Goal: Task Accomplishment & Management: Manage account settings

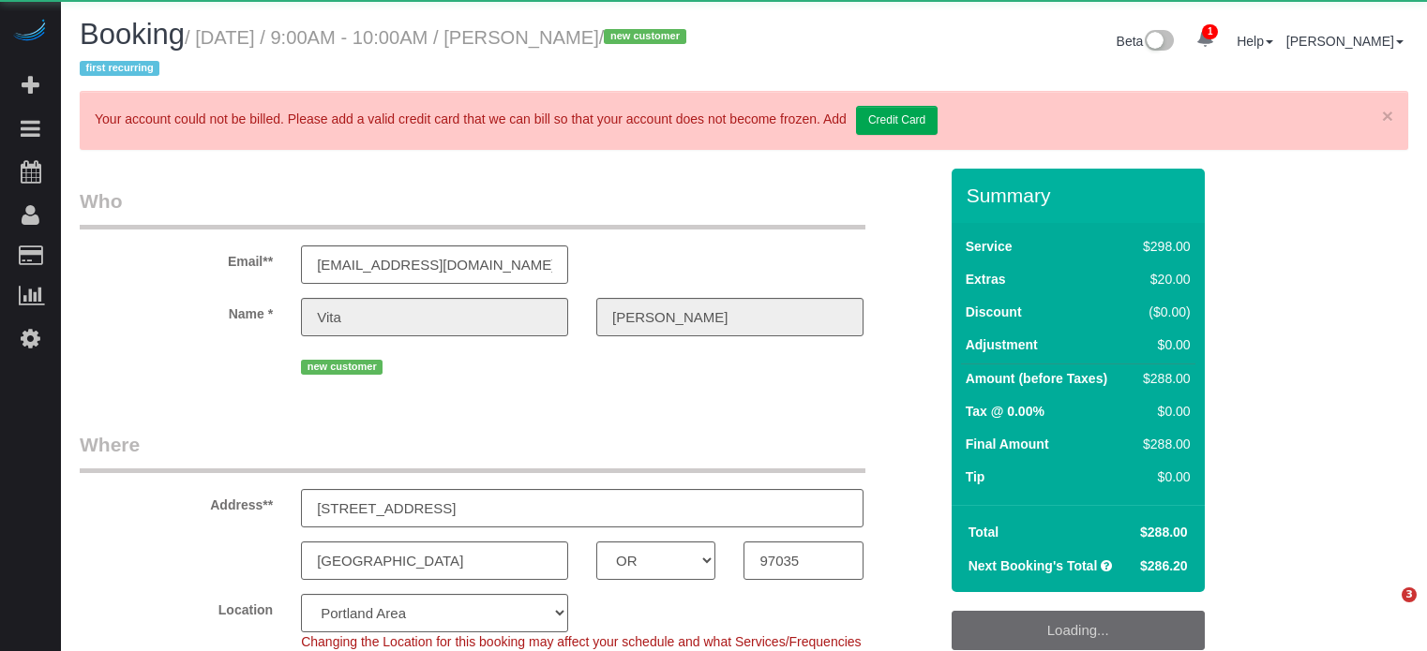
select select "OR"
select select "spot1"
select select "number:9"
select select "object:859"
select select "5"
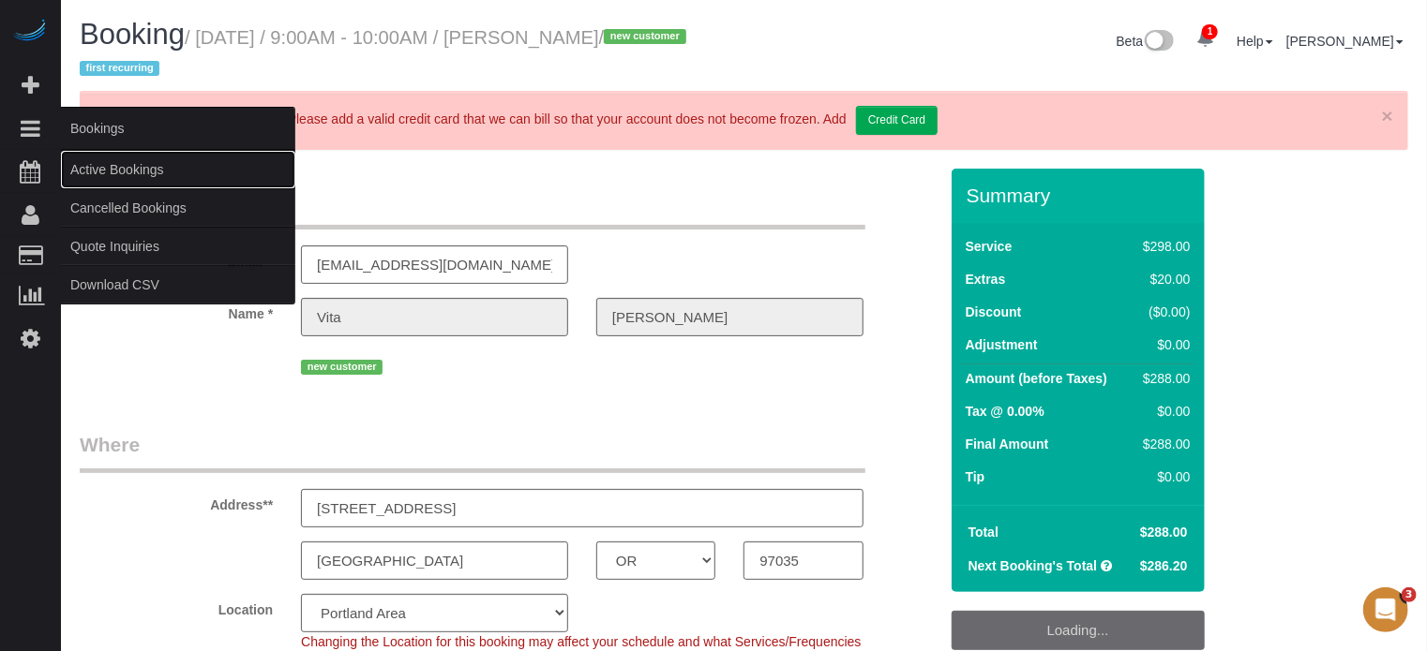
click at [108, 172] on link "Active Bookings" at bounding box center [178, 169] width 234 height 37
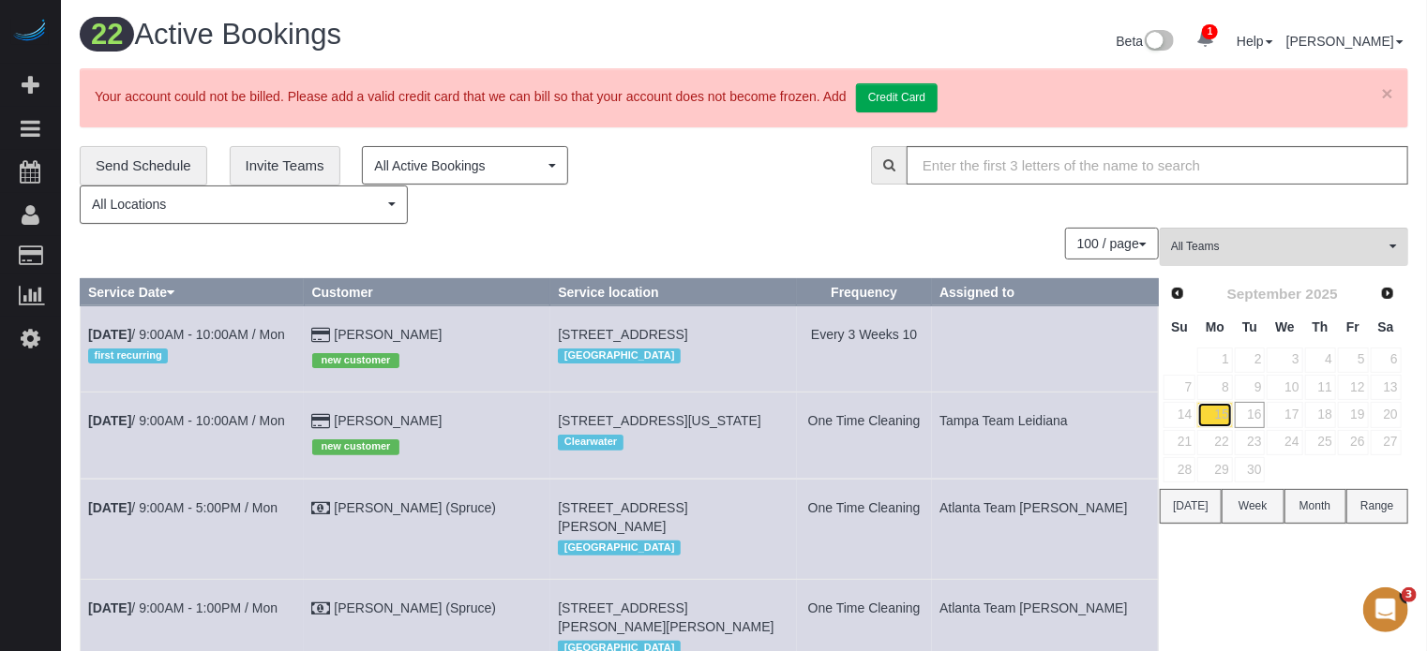
click at [1221, 413] on link "15" at bounding box center [1214, 414] width 35 height 25
click at [401, 327] on link "Vita Yang" at bounding box center [388, 334] width 108 height 15
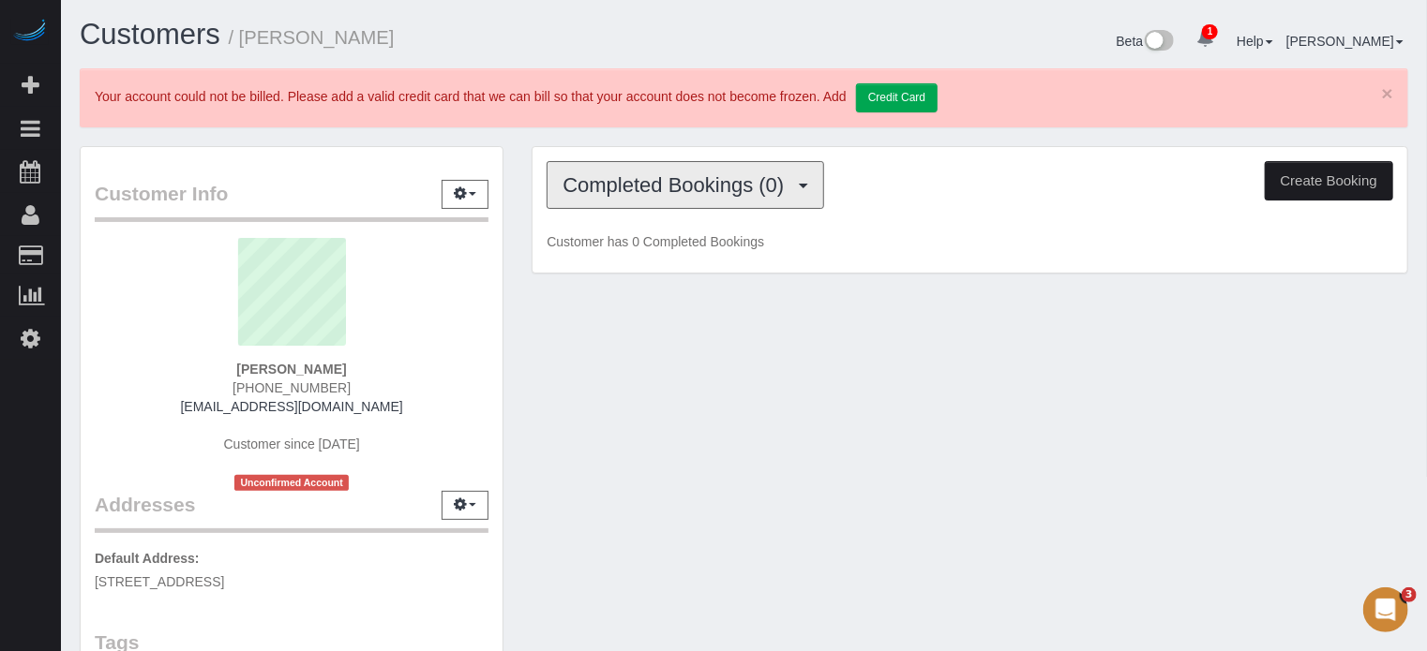
click at [645, 200] on button "Completed Bookings (0)" at bounding box center [684, 185] width 277 height 48
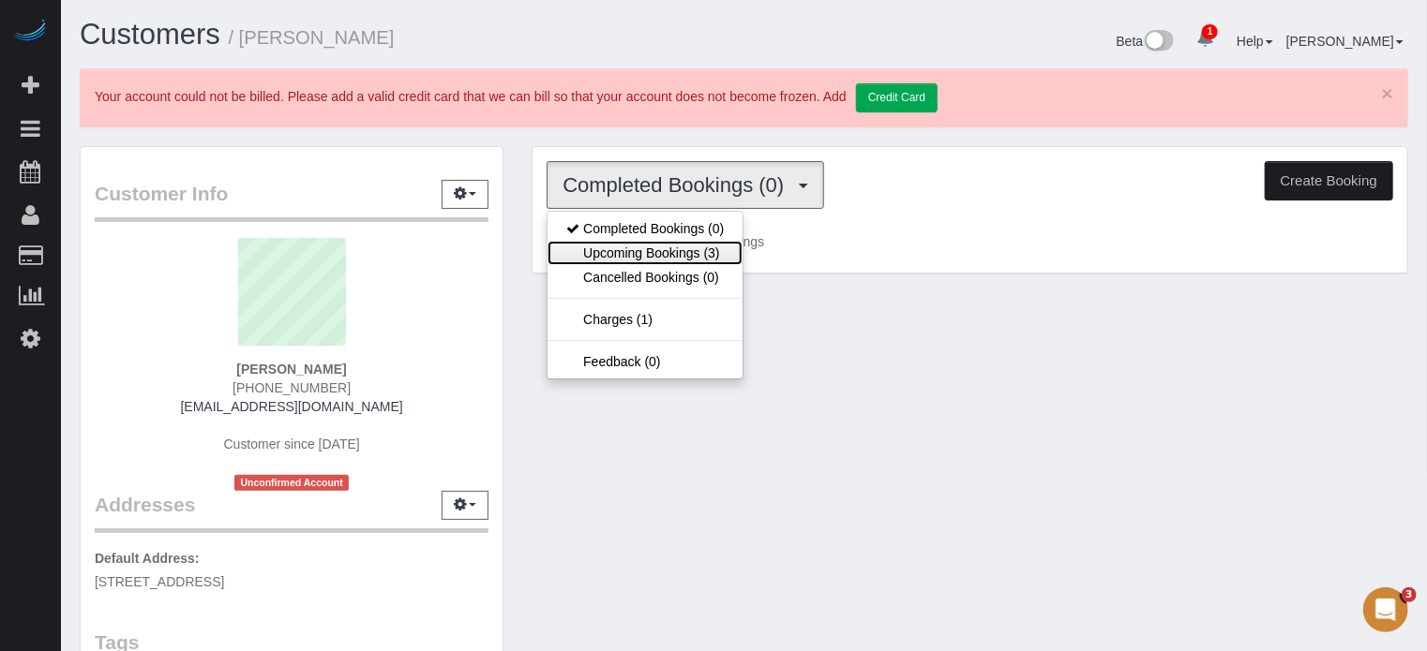
click at [661, 243] on link "Upcoming Bookings (3)" at bounding box center [644, 253] width 195 height 24
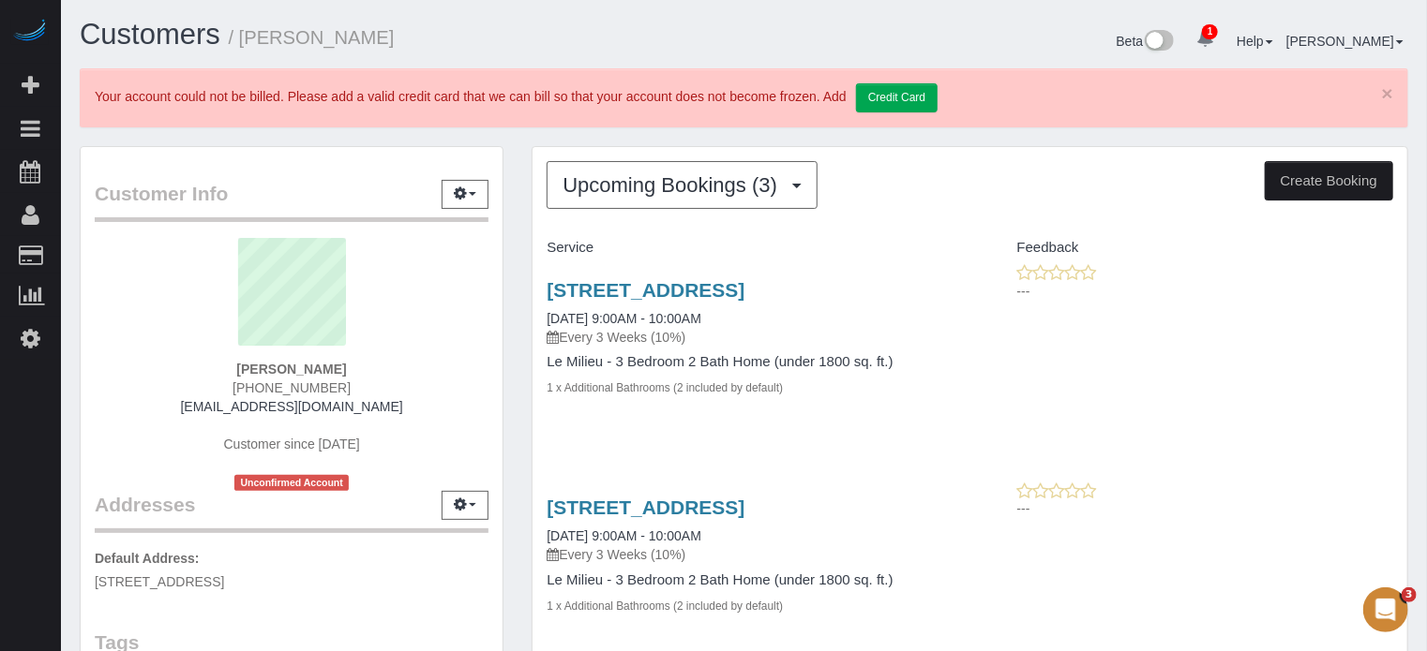
click at [522, 299] on div "Upcoming Bookings (3) Completed Bookings (0) Upcoming Bookings (3) Cancelled Bo…" at bounding box center [969, 557] width 905 height 823
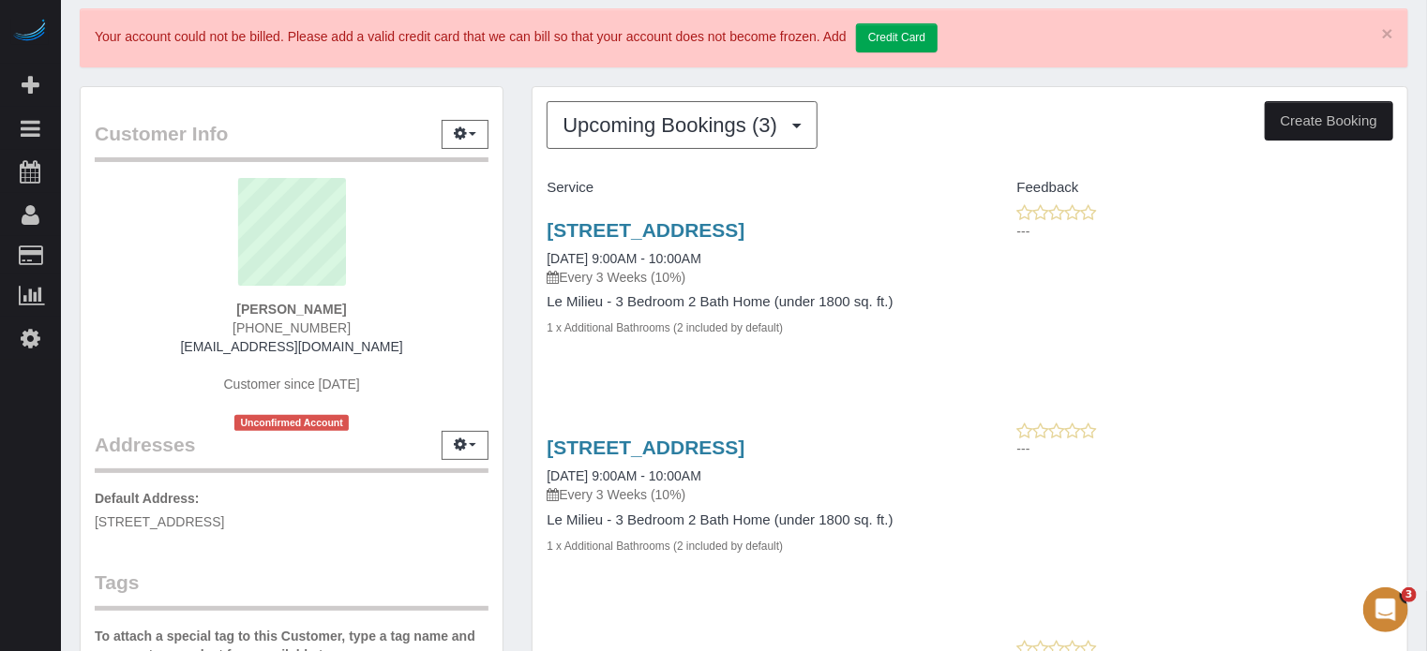
scroll to position [94, 0]
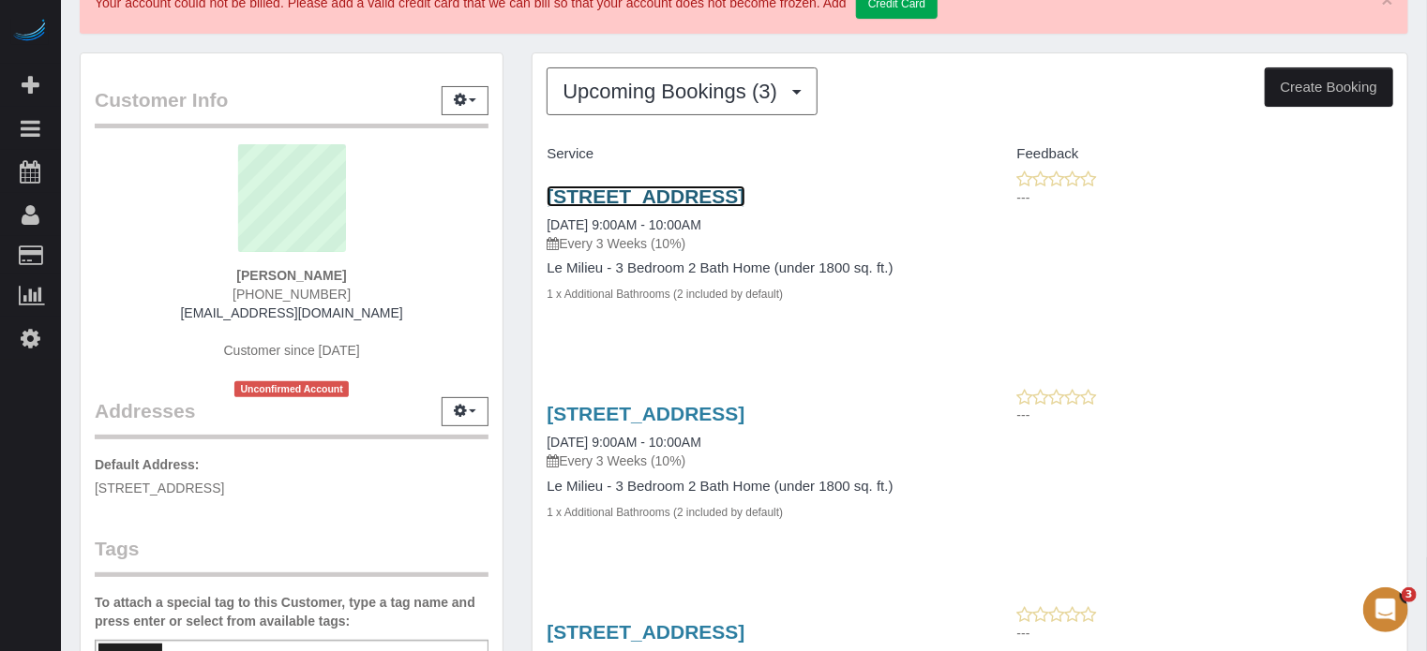
click at [586, 198] on link "120 Kingsgate Rd, Lake Oswego, OR 97035" at bounding box center [645, 197] width 198 height 22
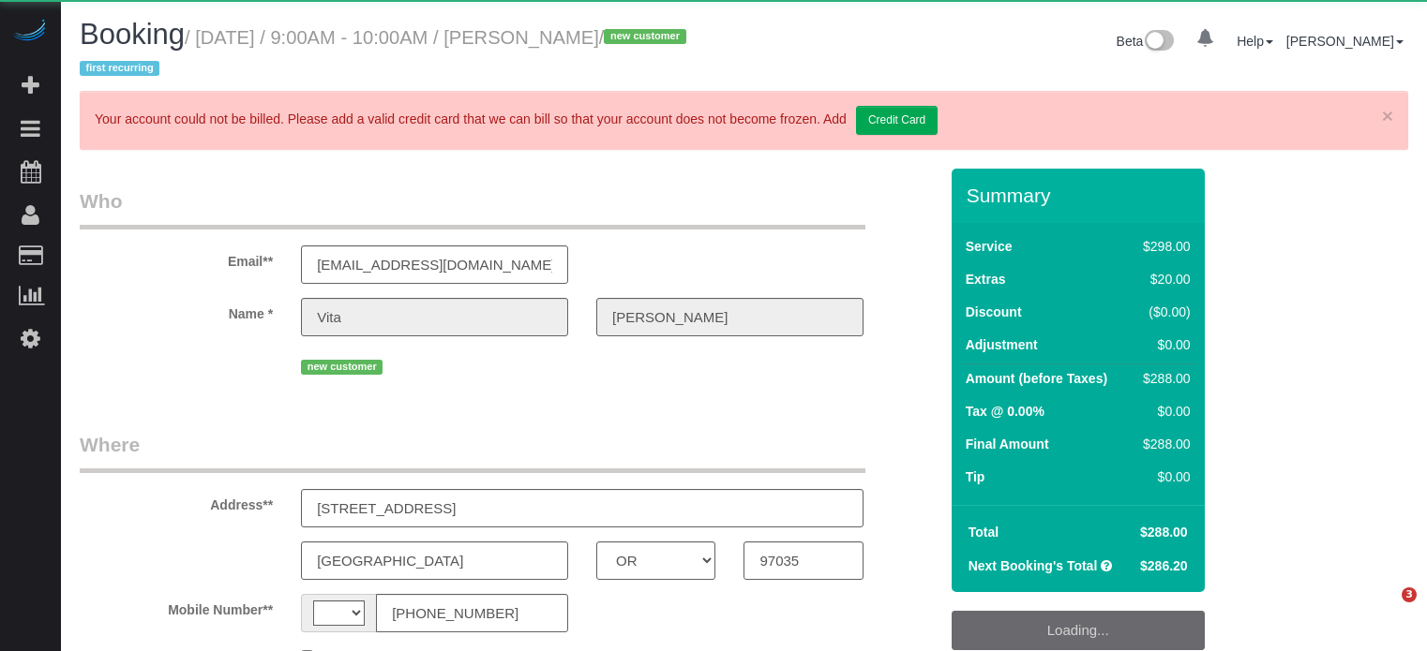
select select "OR"
select select "string:[GEOGRAPHIC_DATA]"
select select "object:695"
select select "string:fspay-697a2dab-71cf-4856-a068-05ef7c824974"
select select "spot1"
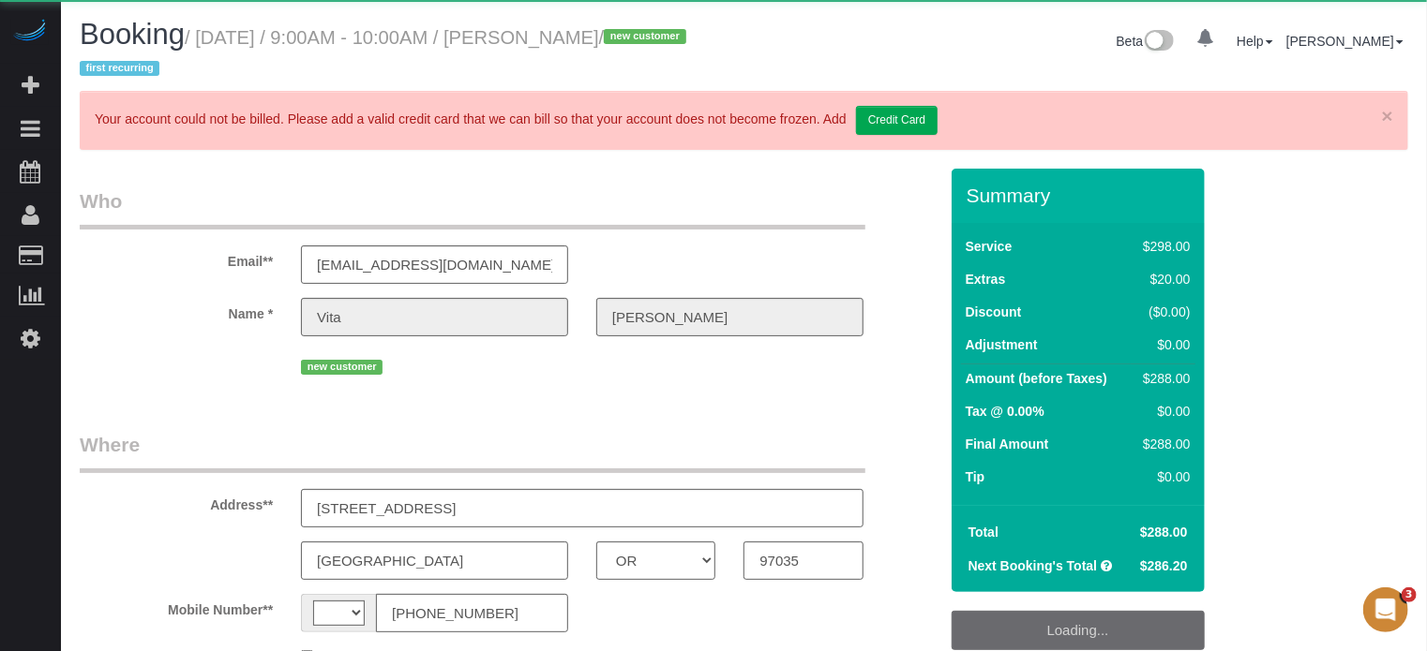
select select "number:9"
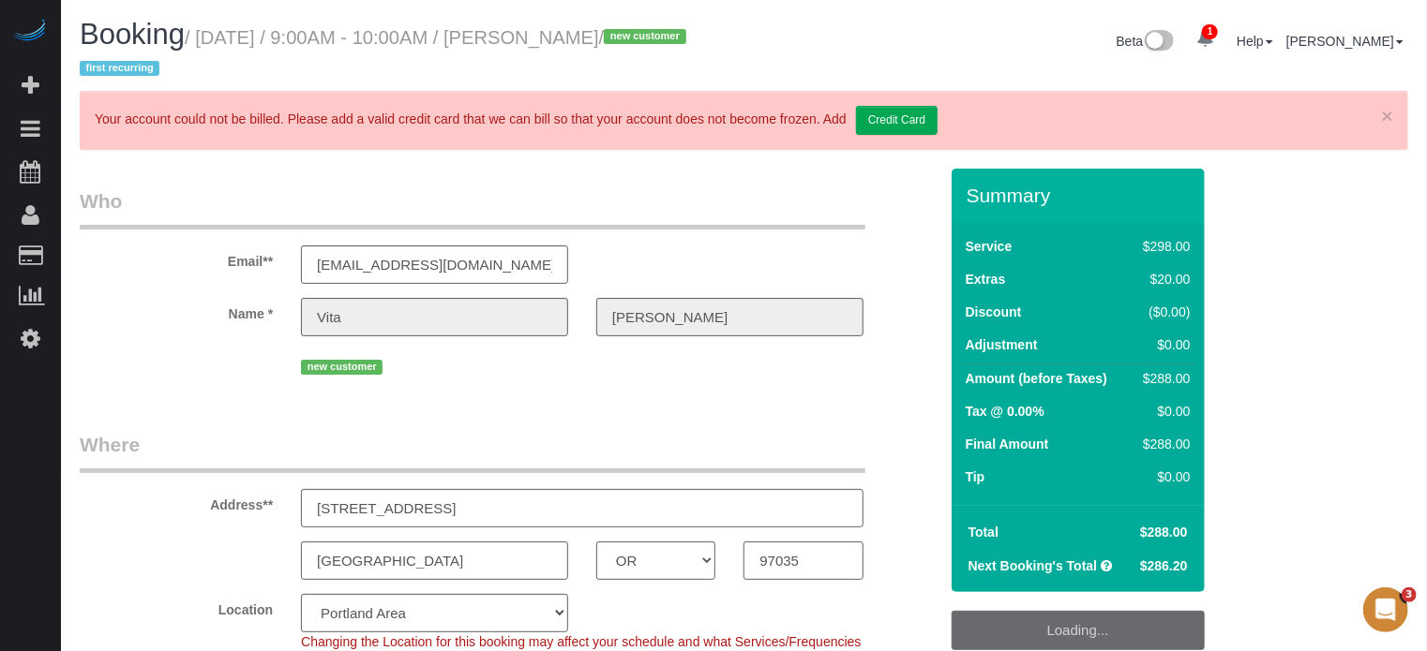
select select "object:859"
select select "5"
drag, startPoint x: 490, startPoint y: 505, endPoint x: 202, endPoint y: 498, distance: 287.9
click at [202, 498] on div "Address** [STREET_ADDRESS]" at bounding box center [509, 479] width 886 height 97
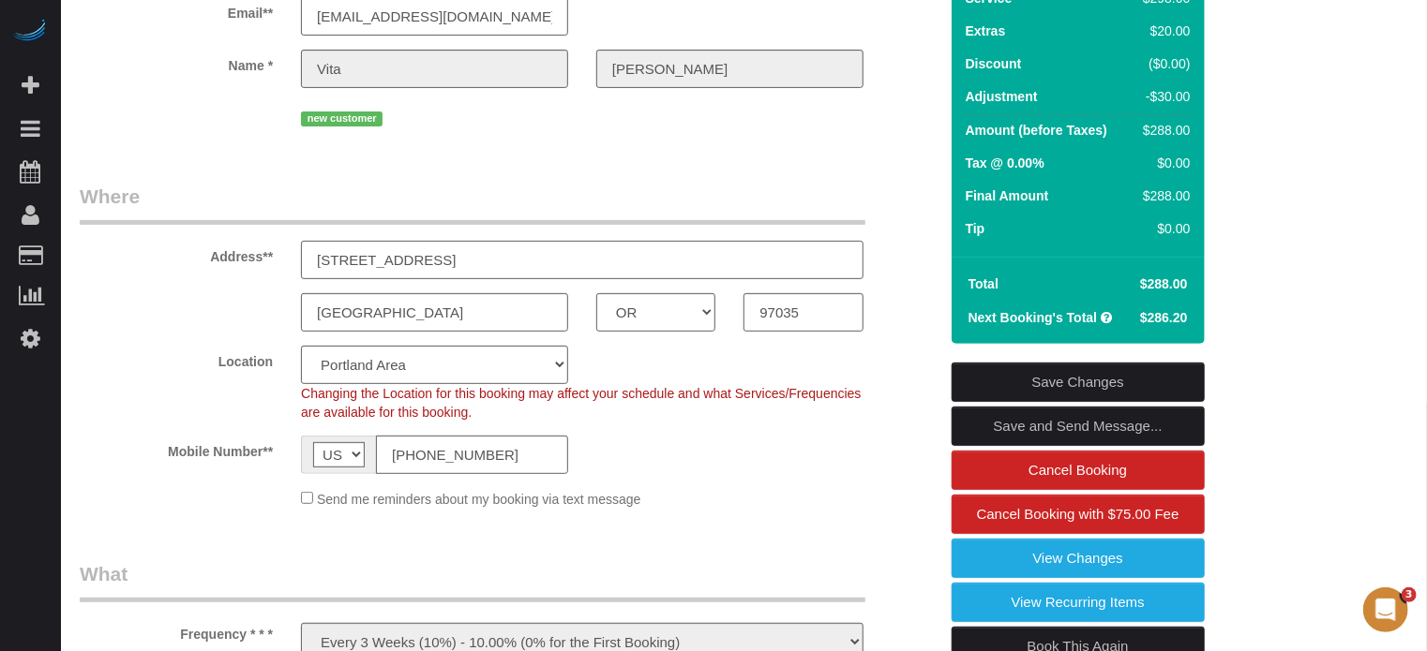
scroll to position [281, 0]
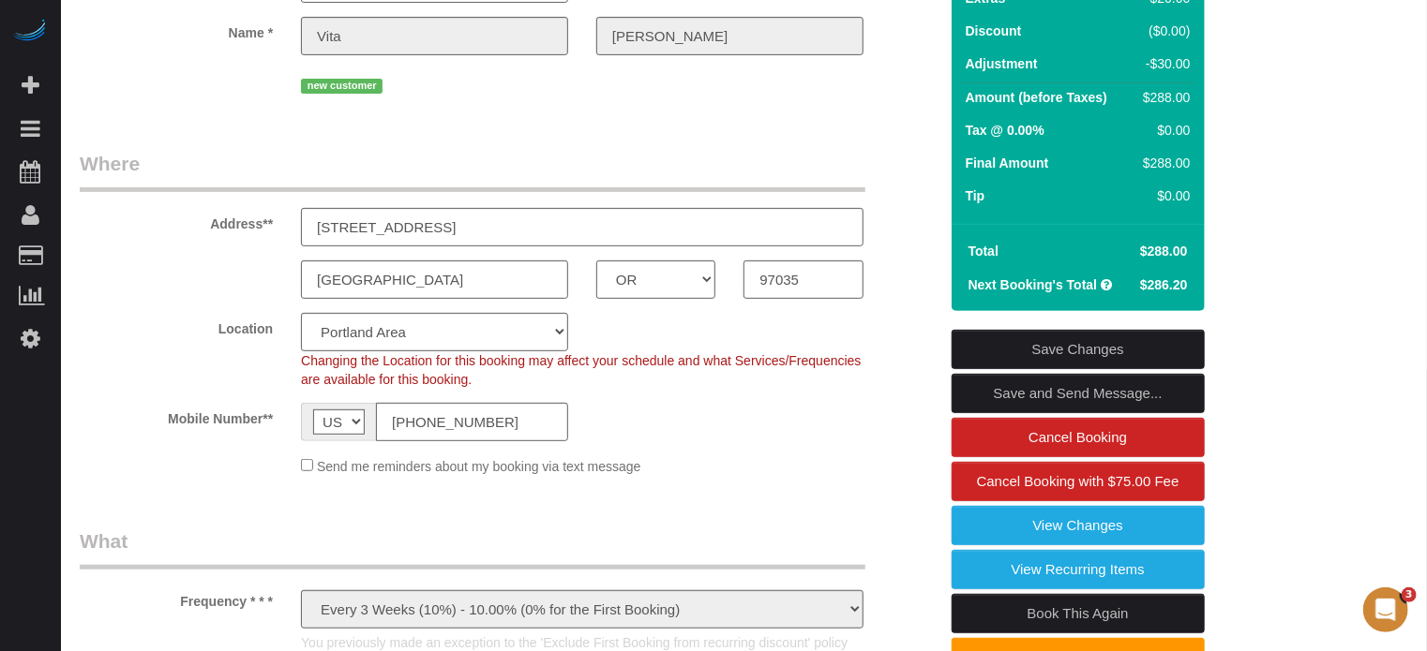
click at [190, 289] on div "[GEOGRAPHIC_DATA] AK AL AR AZ CA CO CT DC DE [GEOGRAPHIC_DATA] [GEOGRAPHIC_DATA…" at bounding box center [509, 280] width 886 height 38
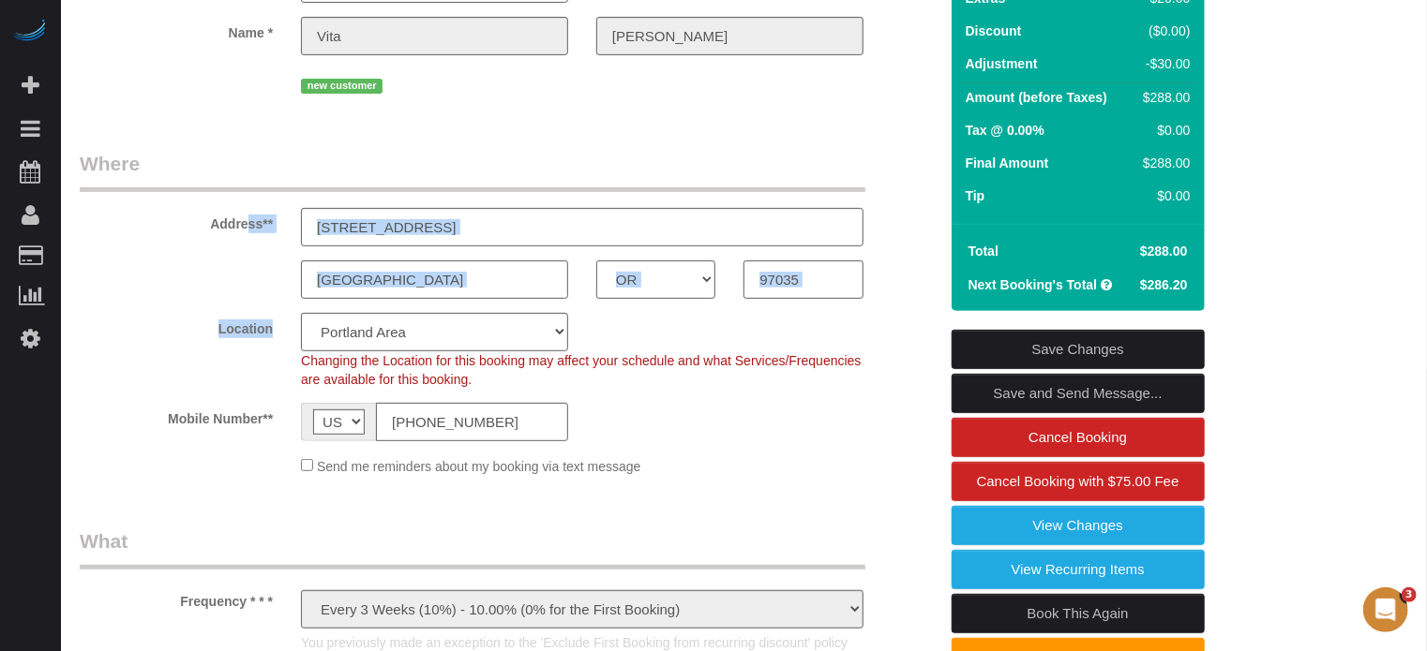
drag, startPoint x: 211, startPoint y: 223, endPoint x: 261, endPoint y: 354, distance: 140.3
click at [261, 354] on fieldset "Where Address** [STREET_ADDRESS] [GEOGRAPHIC_DATA] AK AL AR AZ CA CO CT DC DE […" at bounding box center [509, 320] width 858 height 340
click at [261, 354] on div "Location Pro Housekeepers [GEOGRAPHIC_DATA] [GEOGRAPHIC_DATA] [GEOGRAPHIC_DATA]…" at bounding box center [509, 351] width 886 height 76
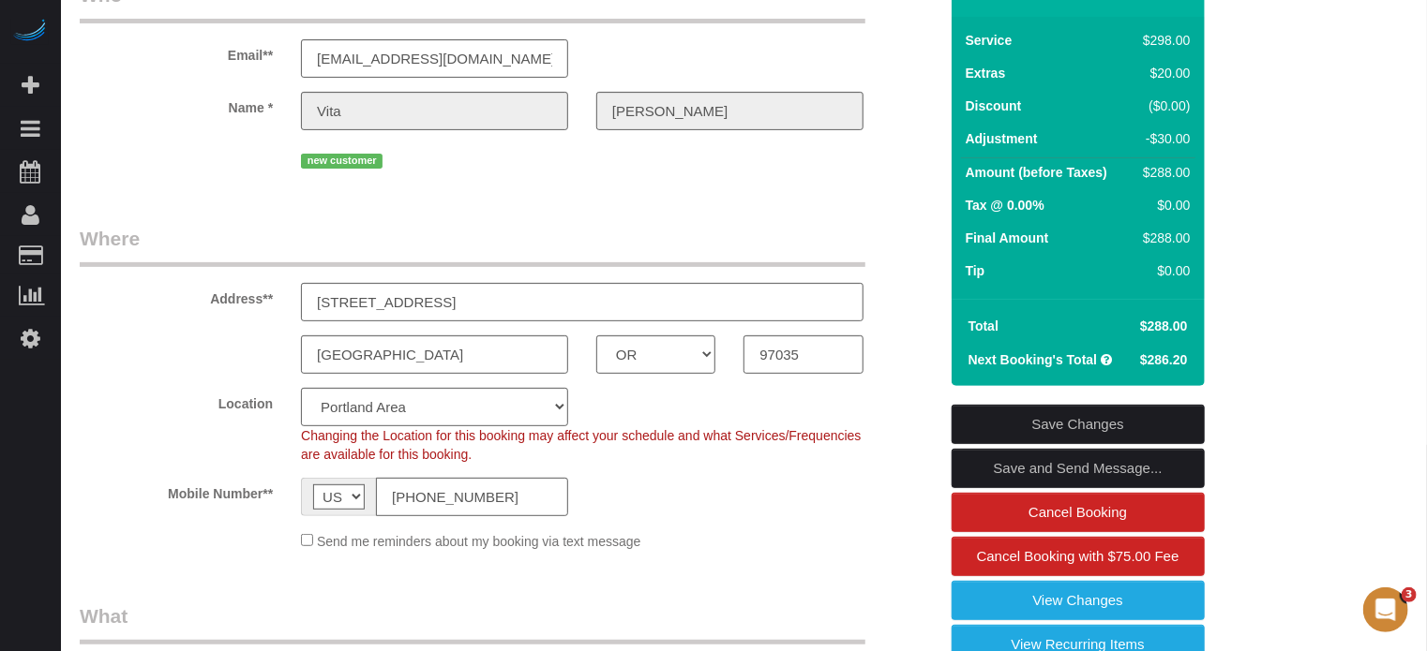
scroll to position [94, 0]
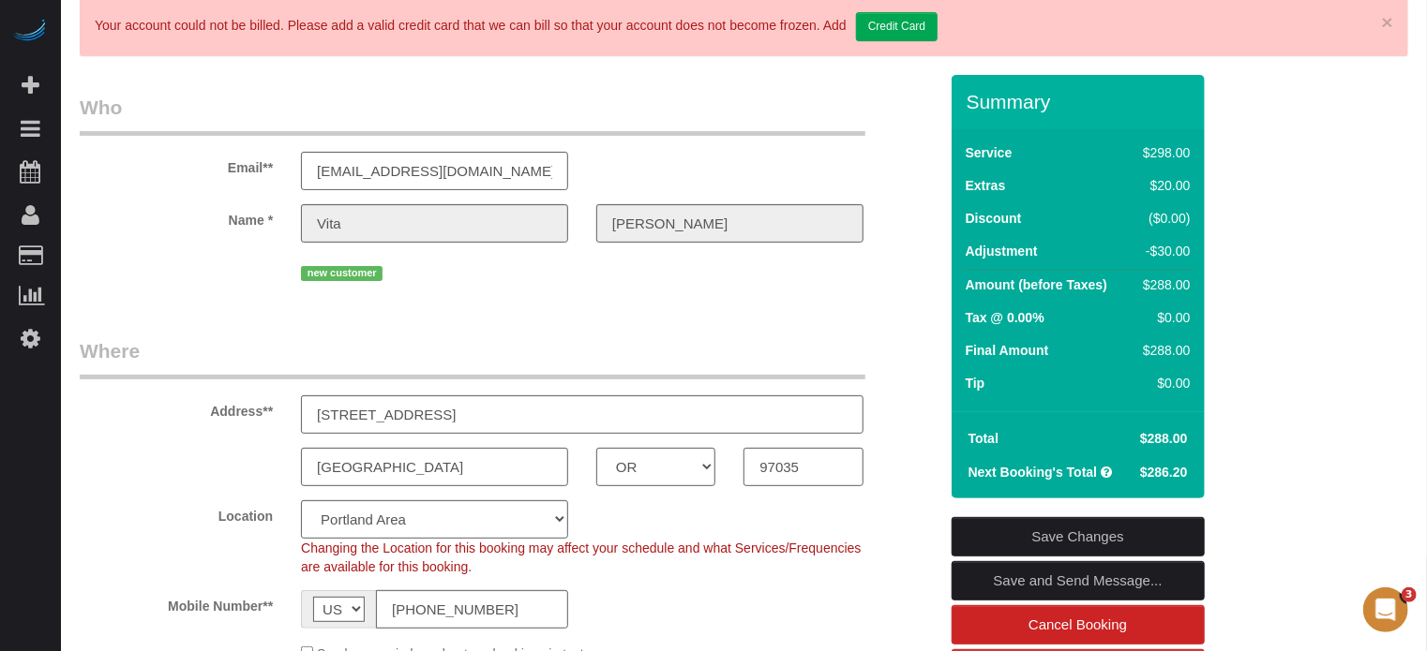
click at [922, 340] on div "Address** [STREET_ADDRESS]" at bounding box center [509, 385] width 886 height 97
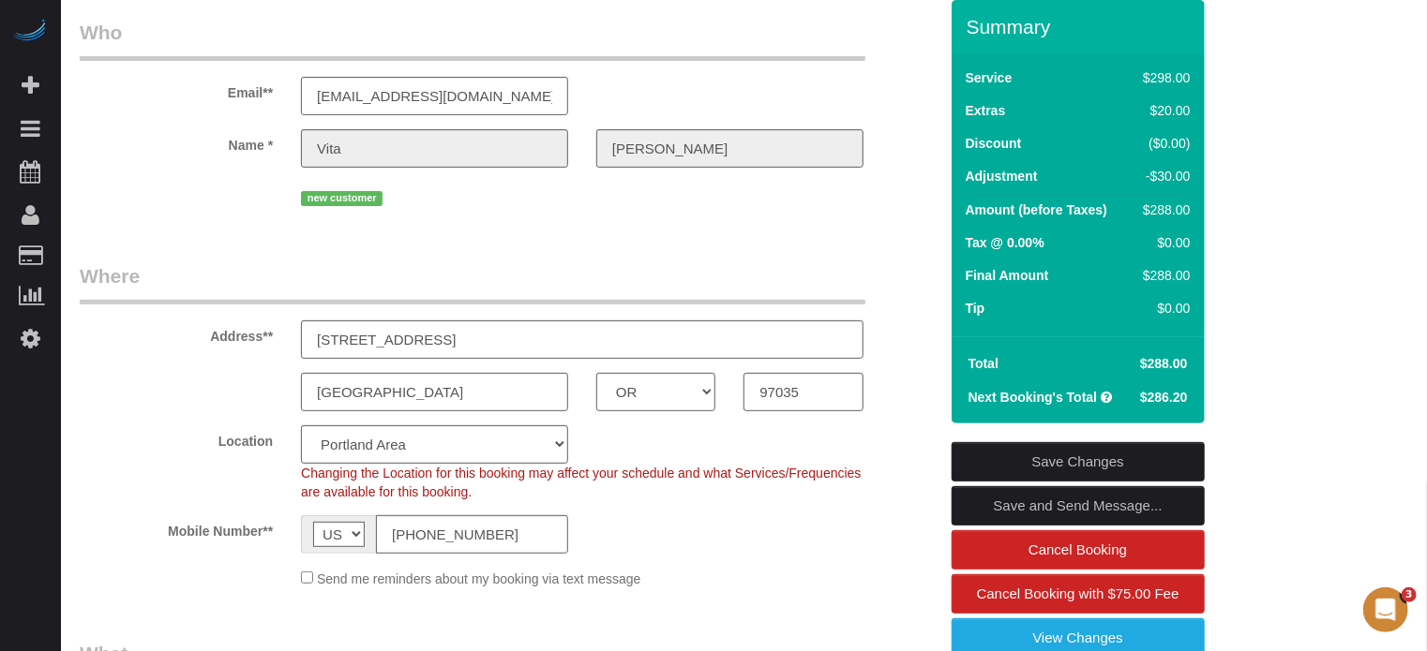
scroll to position [187, 0]
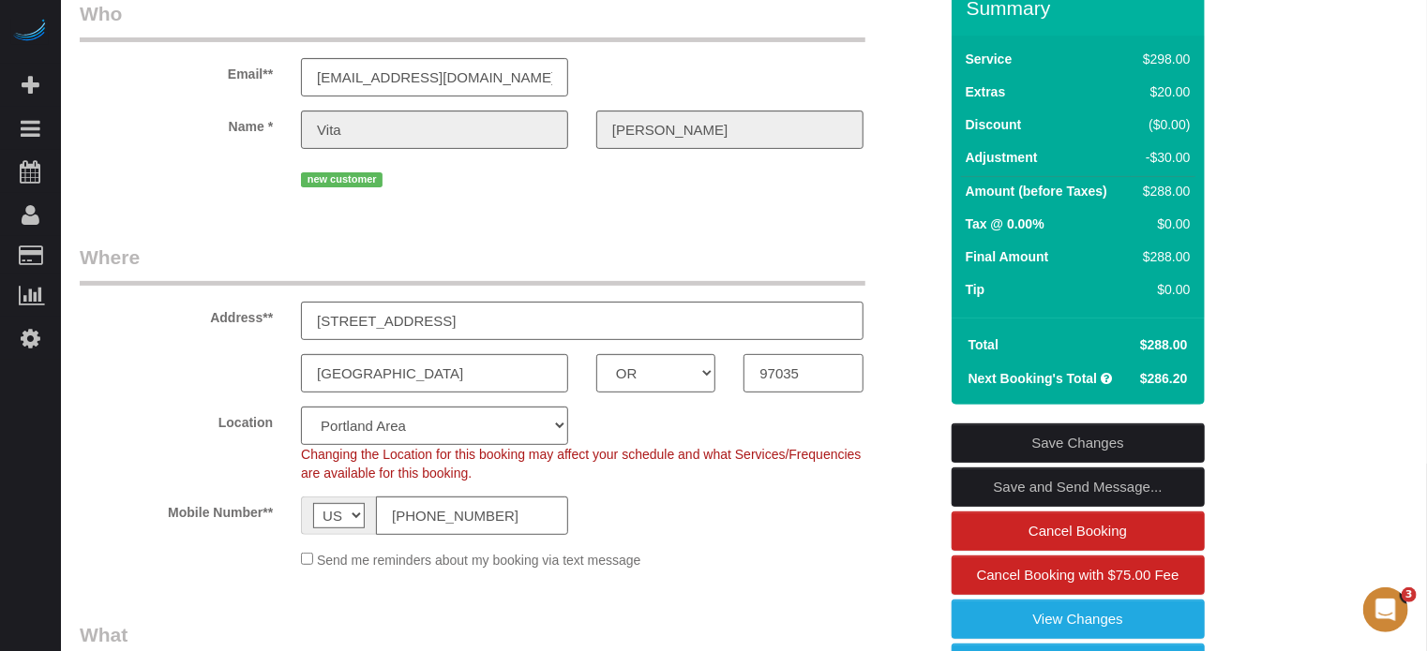
click at [785, 378] on input "97035" at bounding box center [802, 373] width 119 height 38
click at [884, 298] on div "Address** [STREET_ADDRESS]" at bounding box center [509, 292] width 886 height 97
drag, startPoint x: 1342, startPoint y: 340, endPoint x: 1295, endPoint y: 344, distance: 48.0
